Goal: Information Seeking & Learning: Understand process/instructions

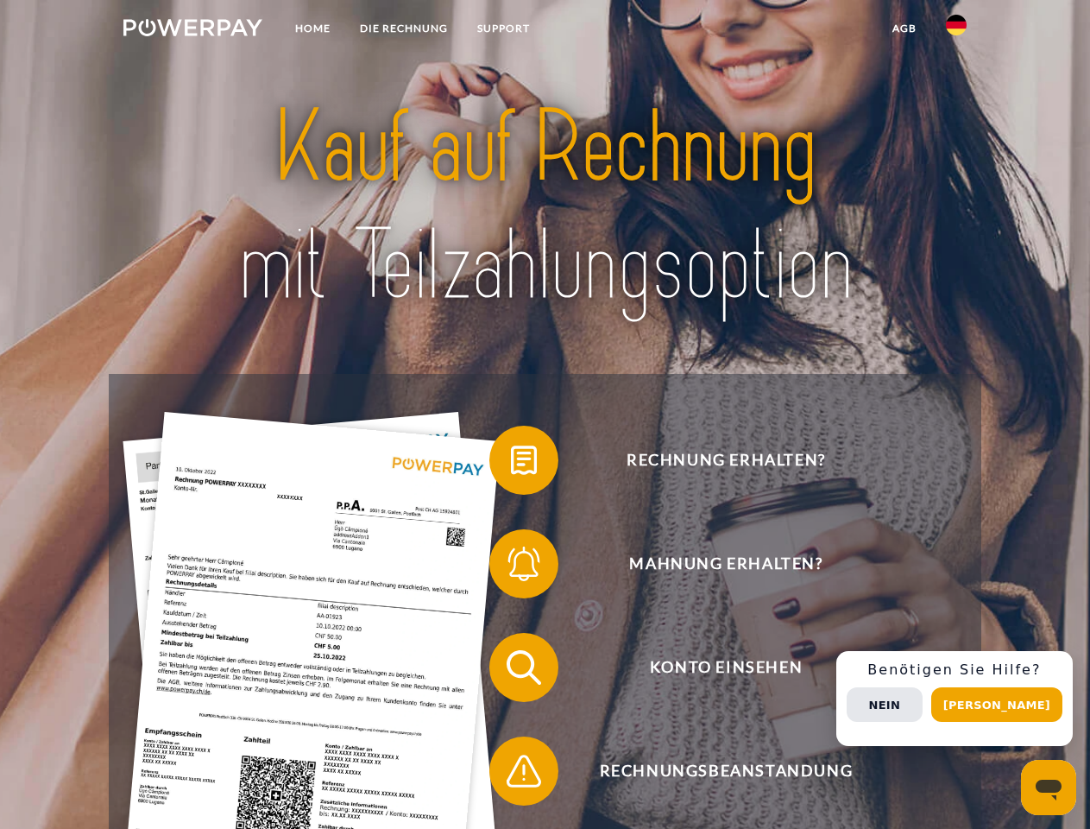
click at [192, 30] on img at bounding box center [192, 27] width 139 height 17
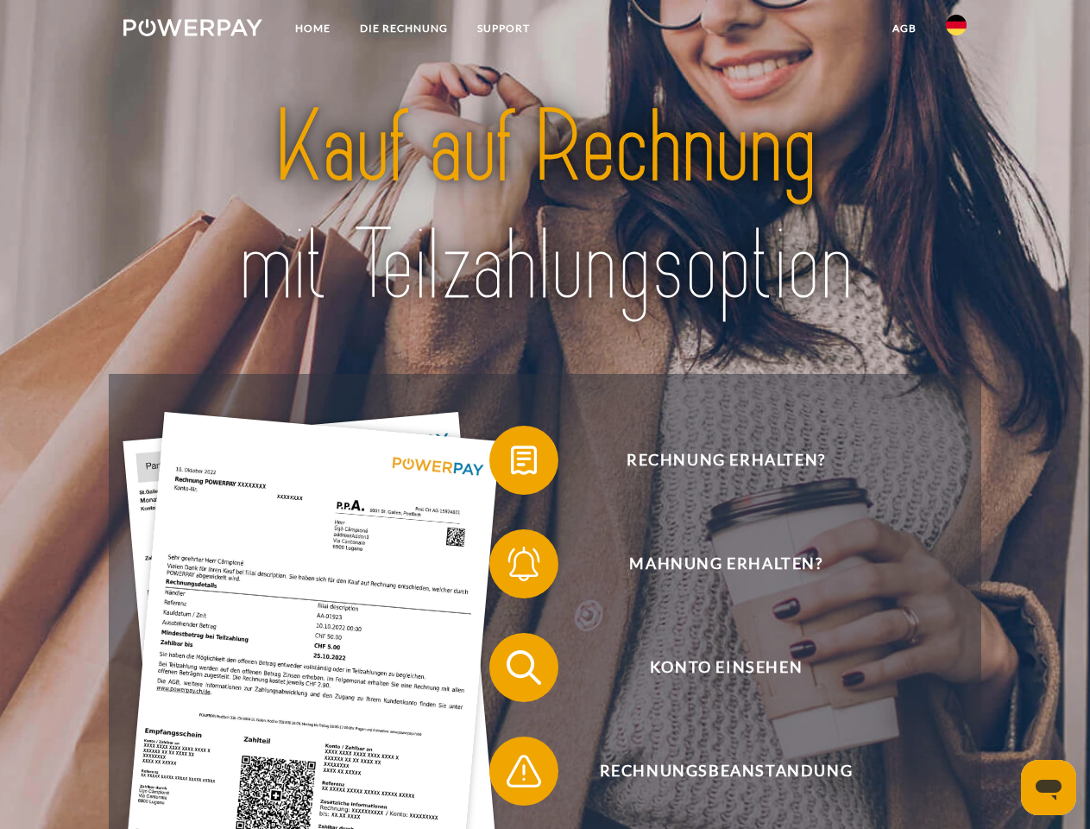
click at [956, 30] on img at bounding box center [956, 25] width 21 height 21
click at [904, 28] on link "agb" at bounding box center [905, 28] width 54 height 31
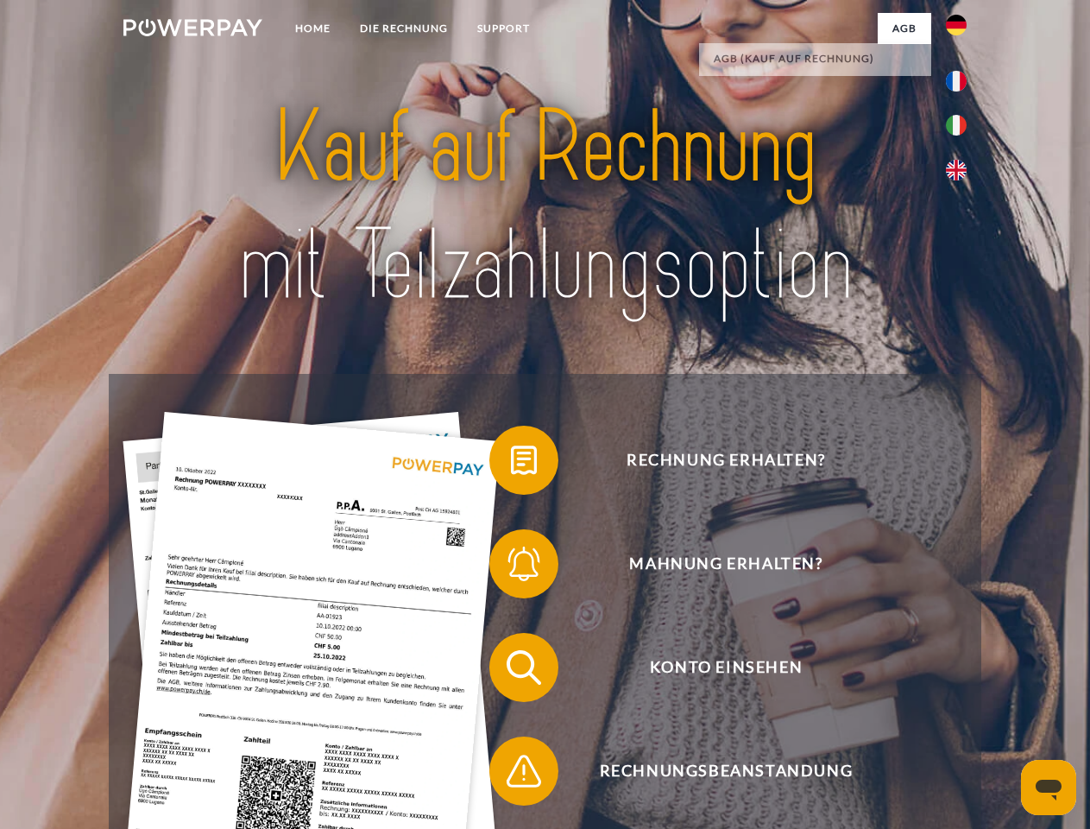
click at [511, 464] on span at bounding box center [498, 460] width 86 height 86
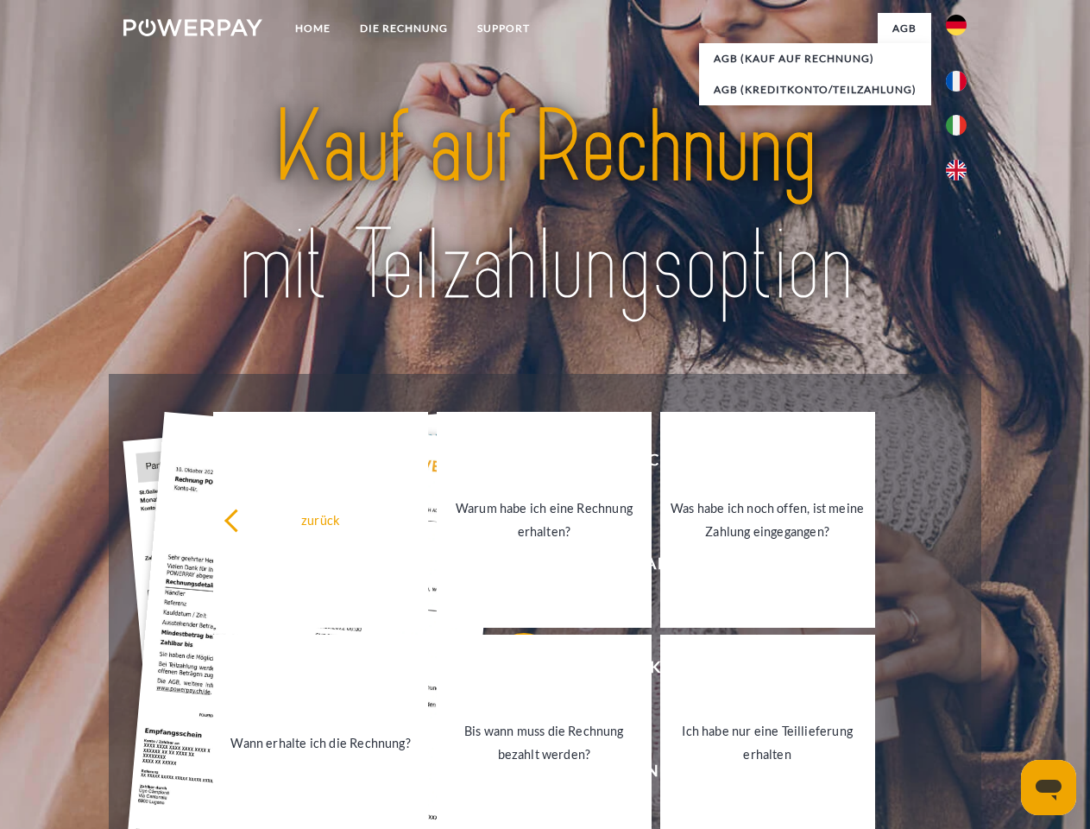
click at [511, 567] on div "Rechnung erhalten? Mahnung erhalten? Konto einsehen" at bounding box center [545, 719] width 872 height 691
click at [511, 671] on link "Bis wann muss die Rechnung bezahlt werden?" at bounding box center [544, 742] width 215 height 216
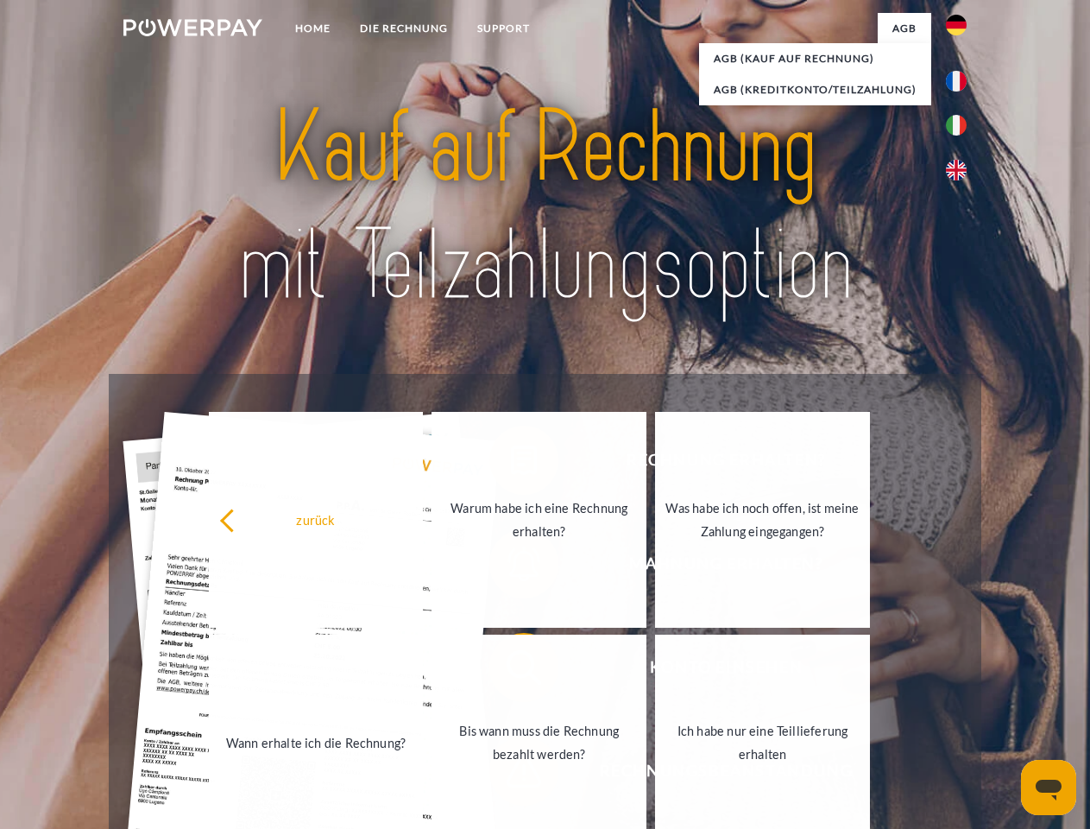
click at [511, 774] on div "zurück Warum habe ich eine Rechnung erhalten? Was habe ich noch offen, ist mein…" at bounding box center [540, 630] width 697 height 445
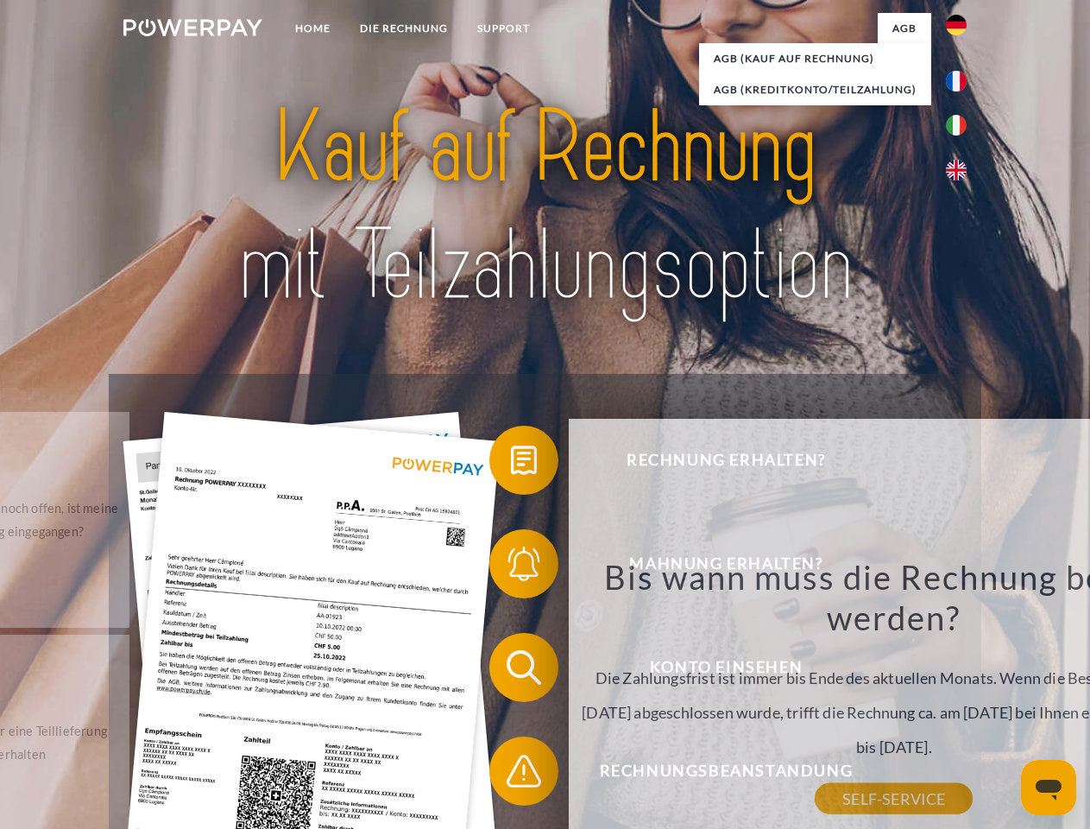
click at [961, 698] on div "Rechnung erhalten? Mahnung erhalten? Konto einsehen" at bounding box center [545, 719] width 872 height 691
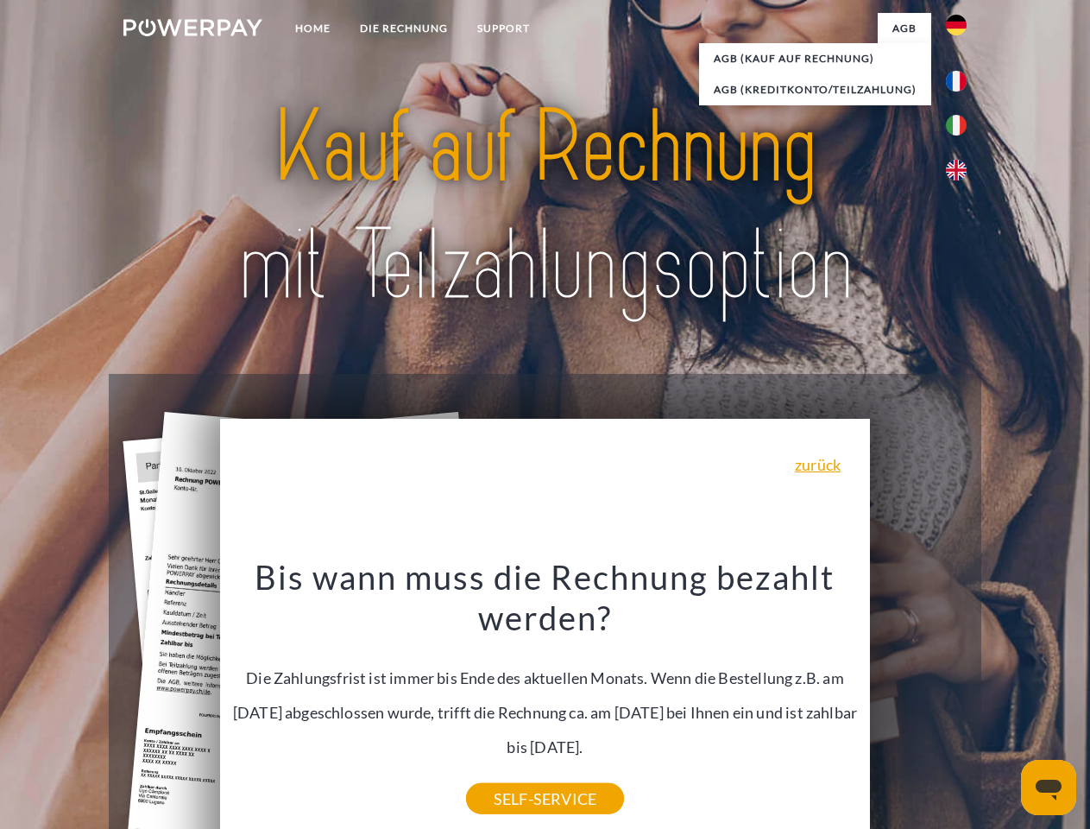
click at [918, 702] on span "Konto einsehen" at bounding box center [725, 667] width 423 height 69
click at [1003, 704] on header "Home DIE RECHNUNG SUPPORT" at bounding box center [545, 596] width 1090 height 1192
